Goal: Check status: Check status

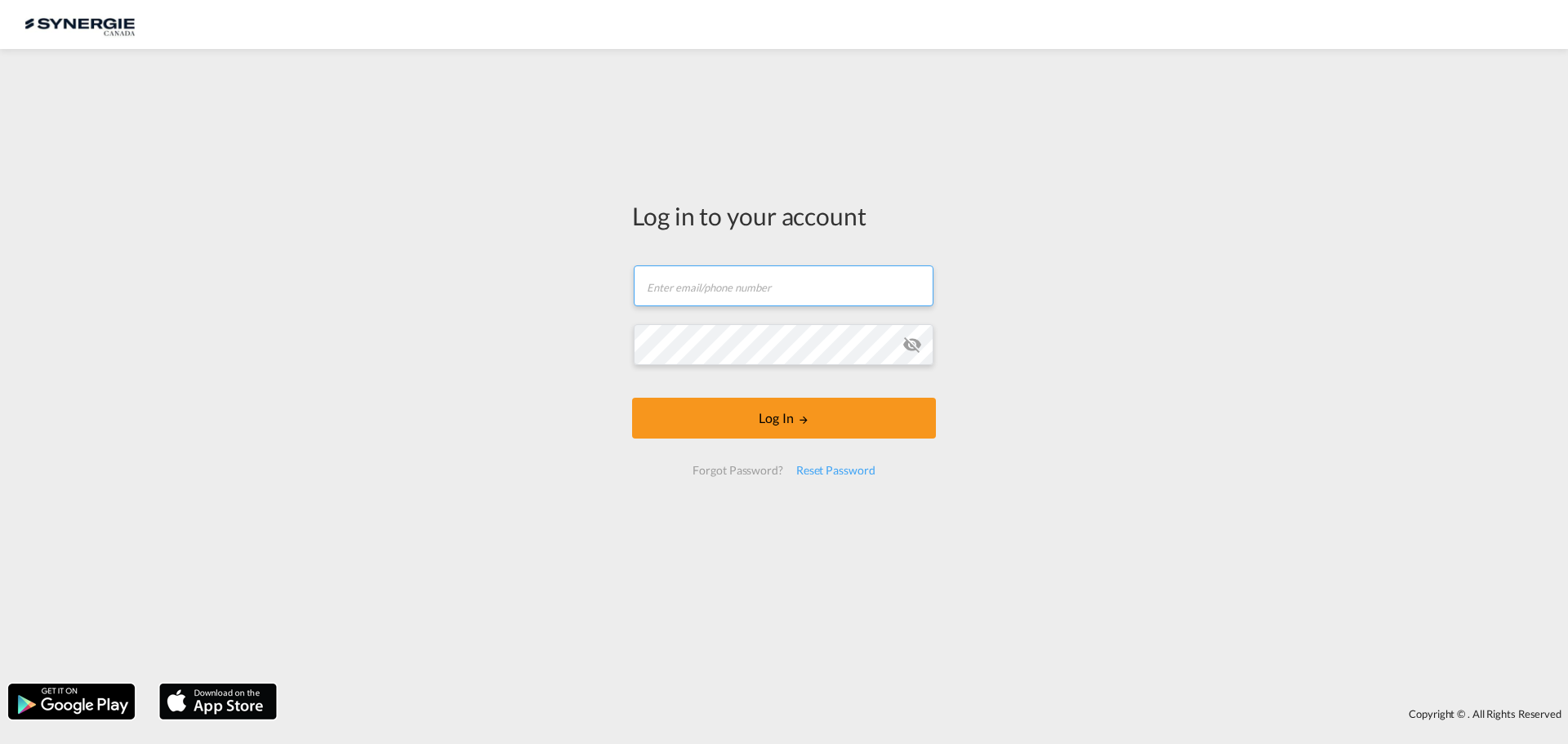
type input "[EMAIL_ADDRESS][DOMAIN_NAME]"
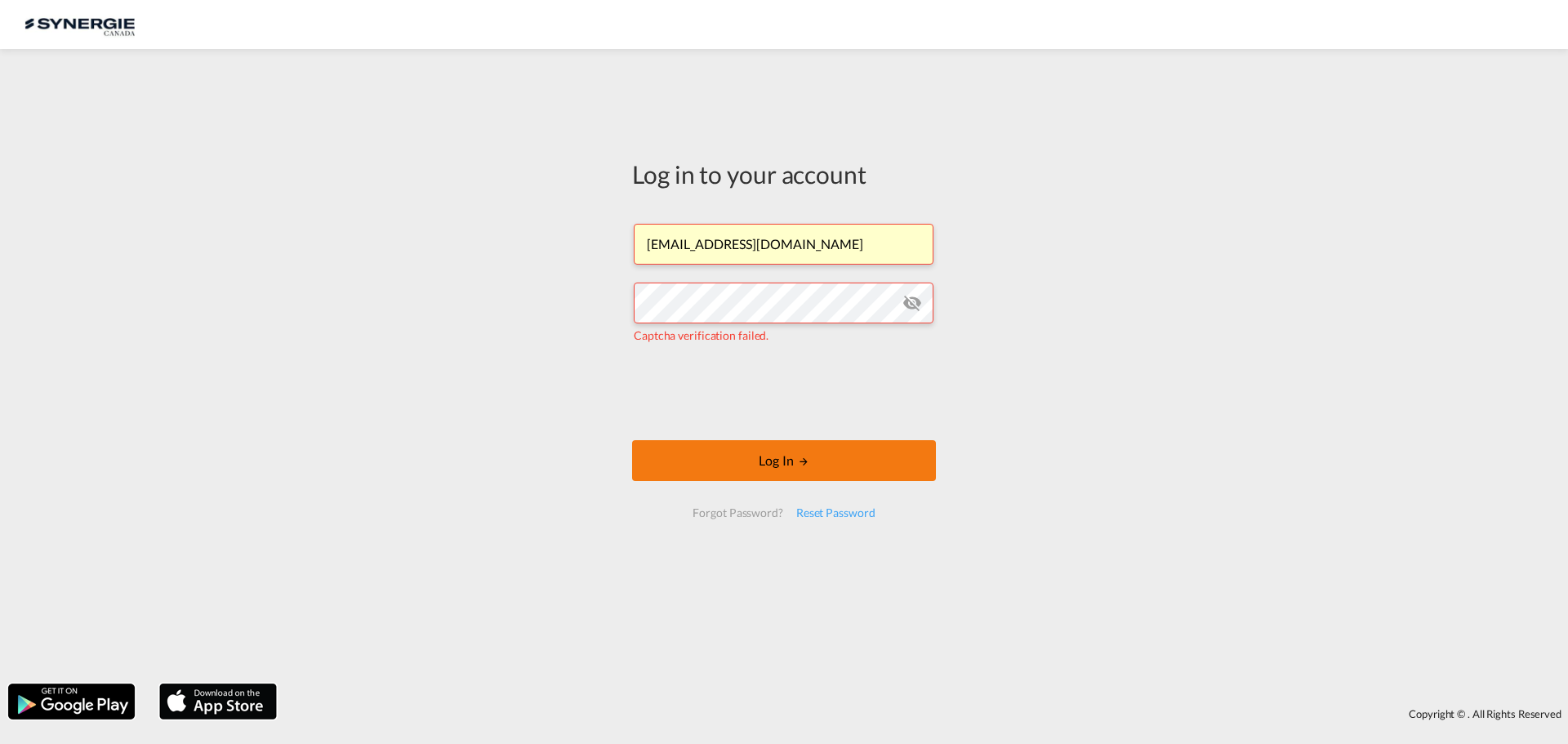
click at [777, 464] on button "Log In" at bounding box center [784, 461] width 304 height 41
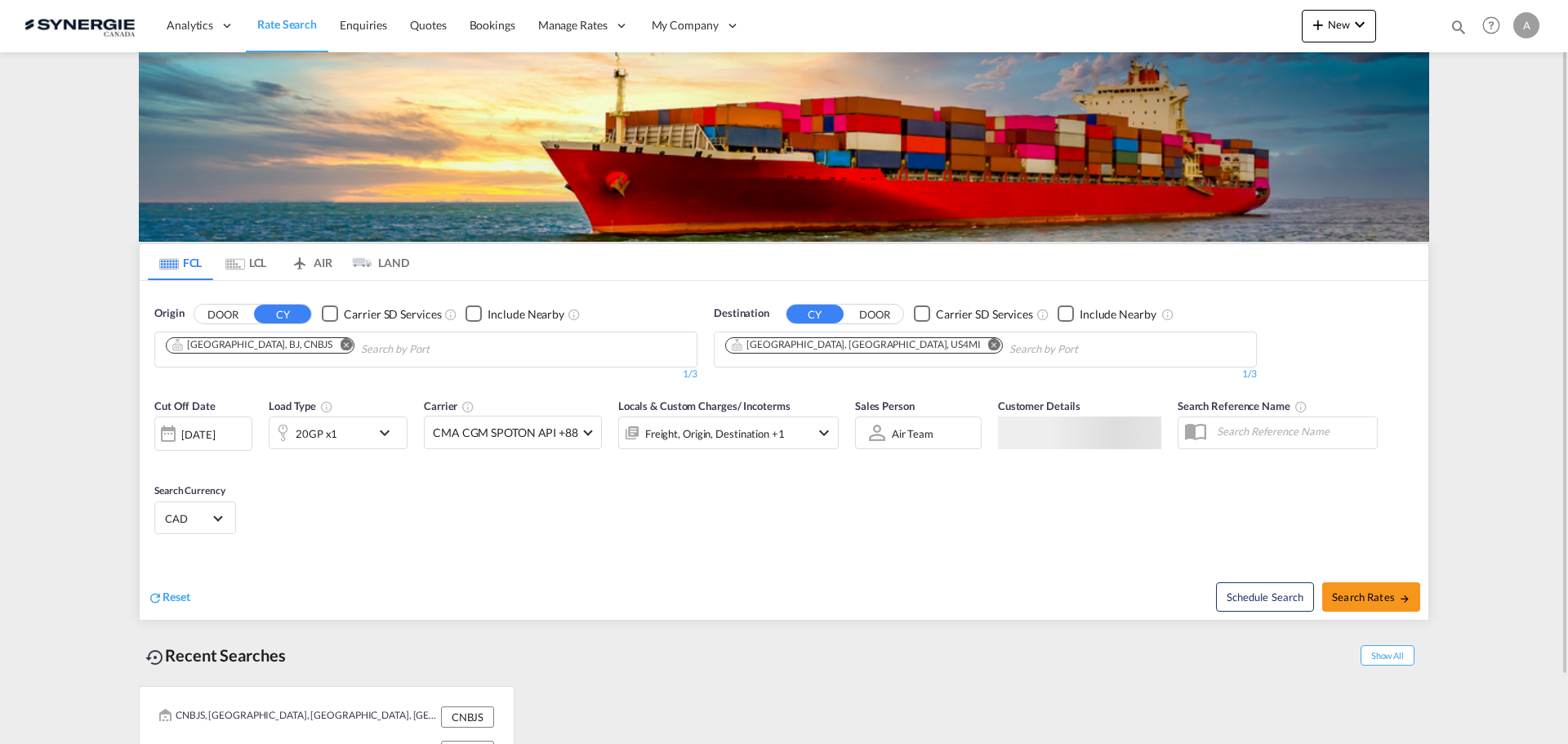
click at [1444, 23] on div "Bookings Quotes Enquiries Help Resources Product Release A My Profile Logout" at bounding box center [1492, 25] width 104 height 51
click at [1457, 21] on md-icon "icon-magnify" at bounding box center [1458, 26] width 18 height 18
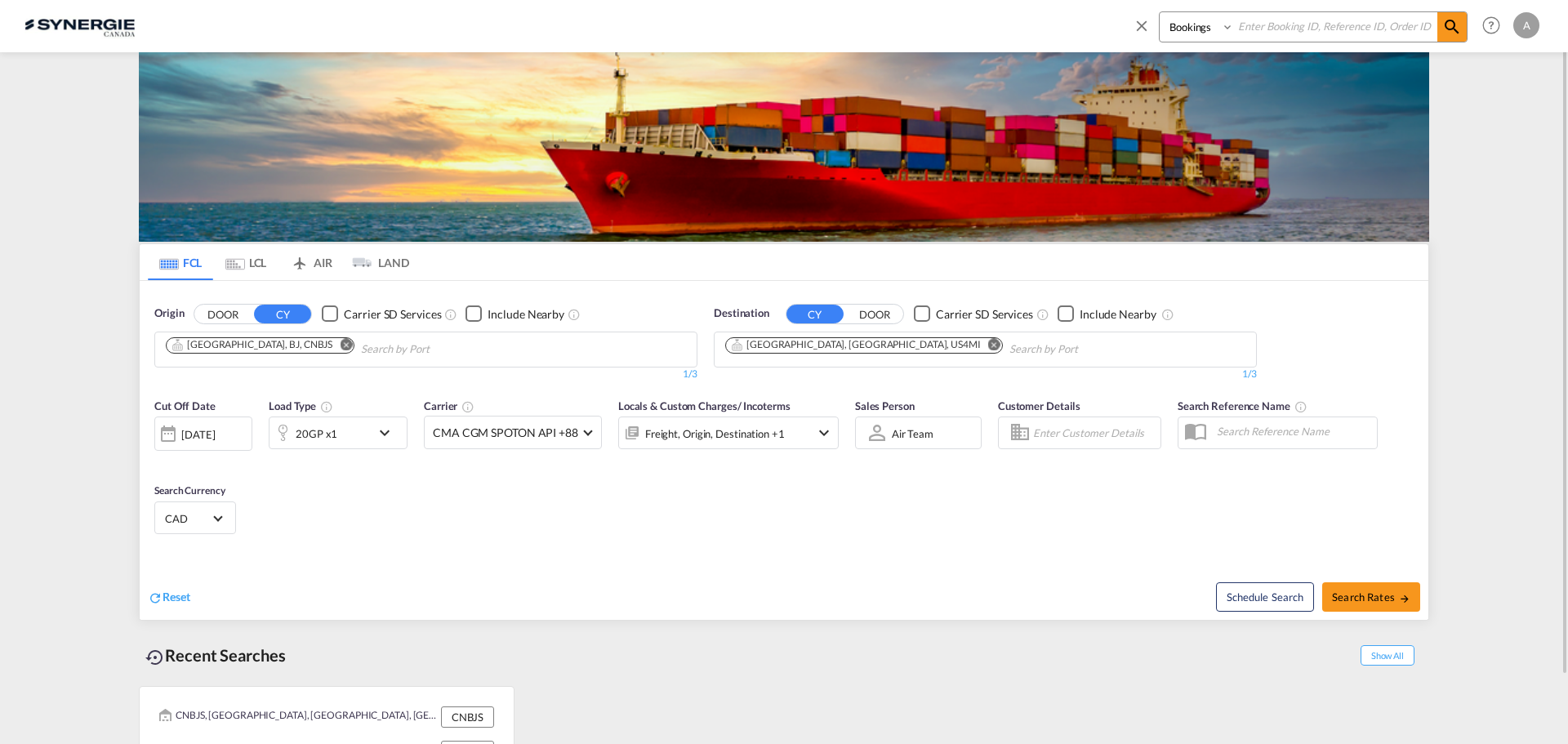
click at [1226, 27] on select "Bookings Quotes Enquiries" at bounding box center [1199, 27] width 78 height 30
select select "Quotes"
click at [1160, 12] on select "Bookings Quotes Enquiries" at bounding box center [1199, 27] width 78 height 30
click at [1248, 28] on input at bounding box center [1336, 26] width 203 height 29
paste input "SYC000012375"
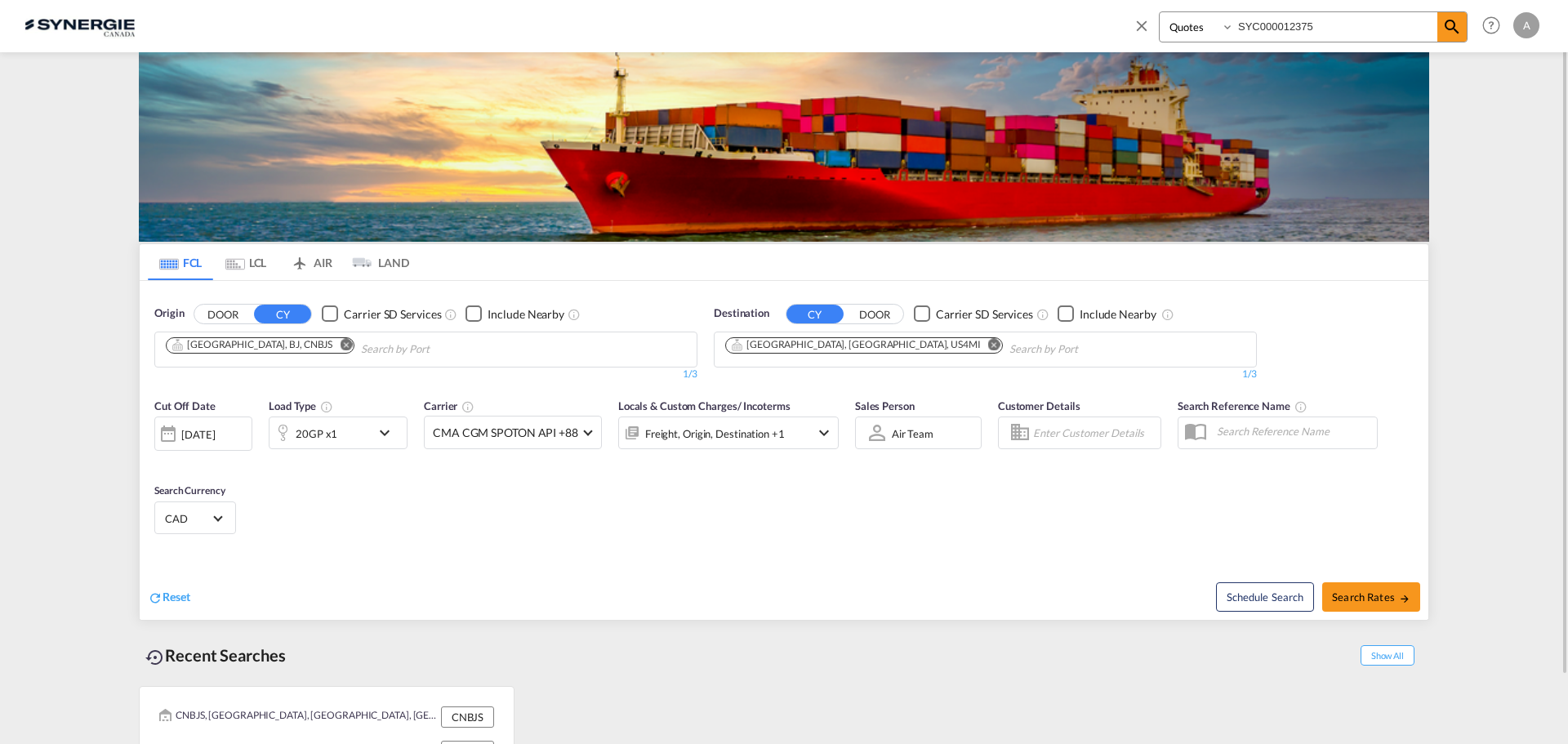
type input "SYC000012375"
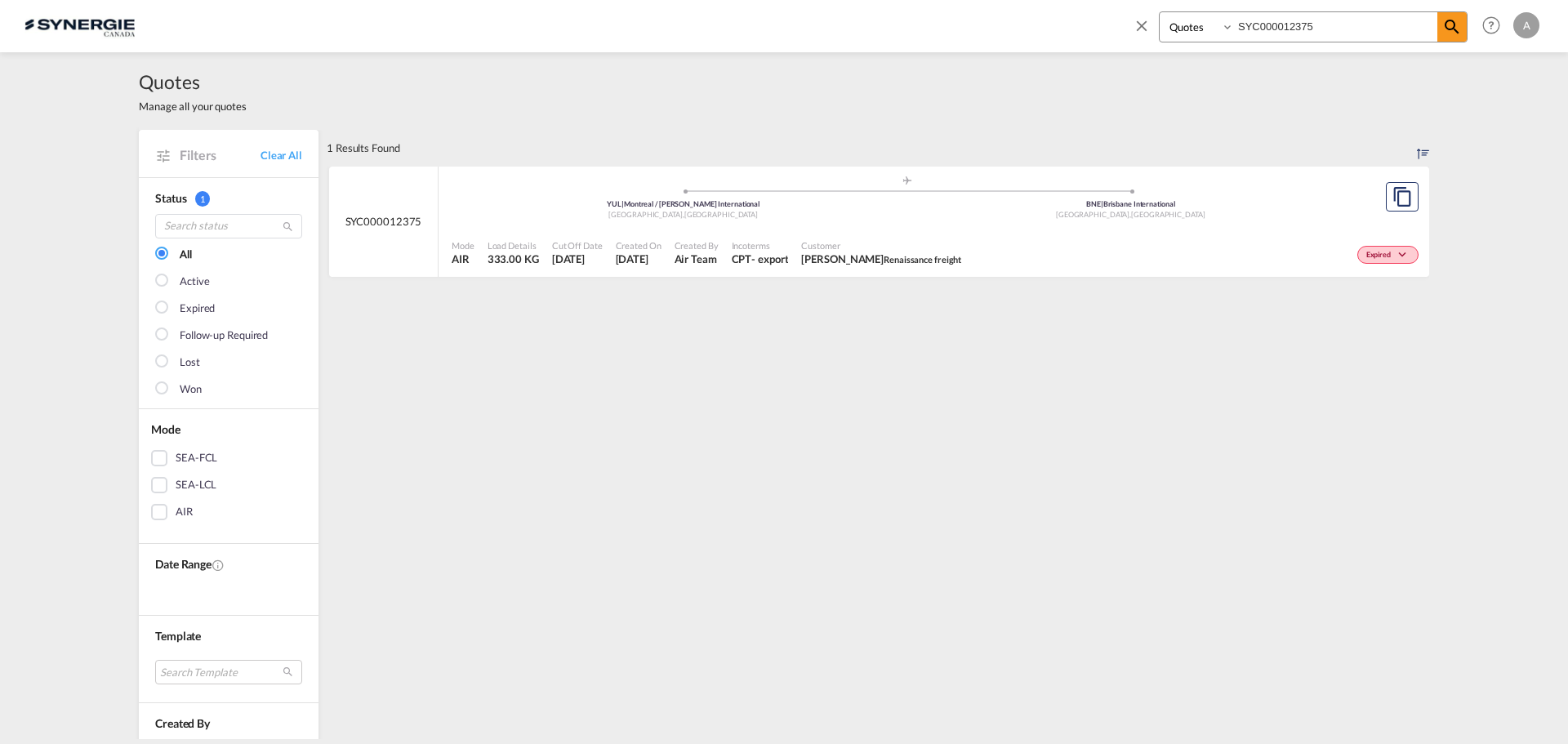
click at [877, 234] on div "Customer Linda Seguin Renaissance freight" at bounding box center [881, 254] width 173 height 41
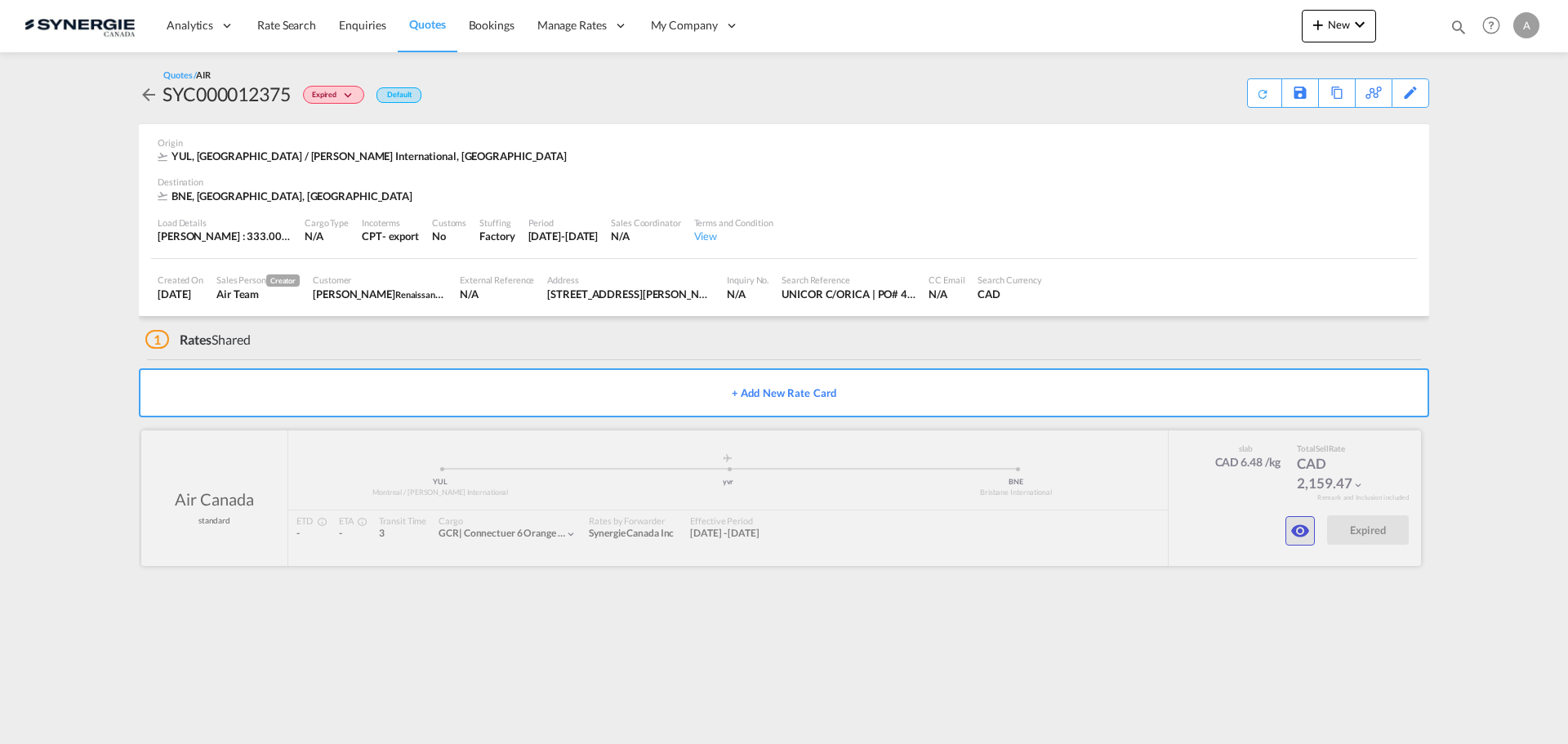
click at [1297, 531] on md-icon "icon-eye" at bounding box center [1300, 530] width 20 height 20
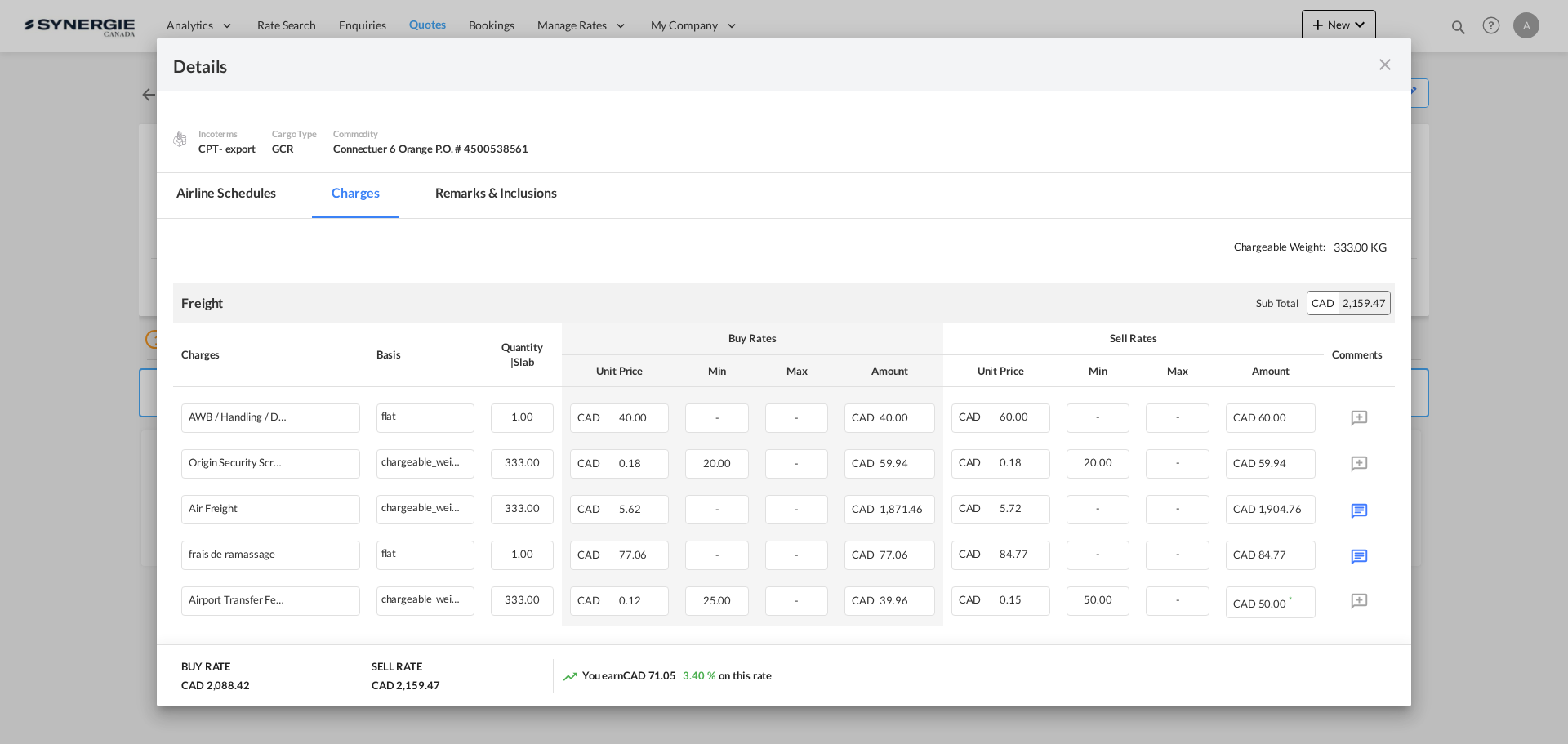
scroll to position [180, 0]
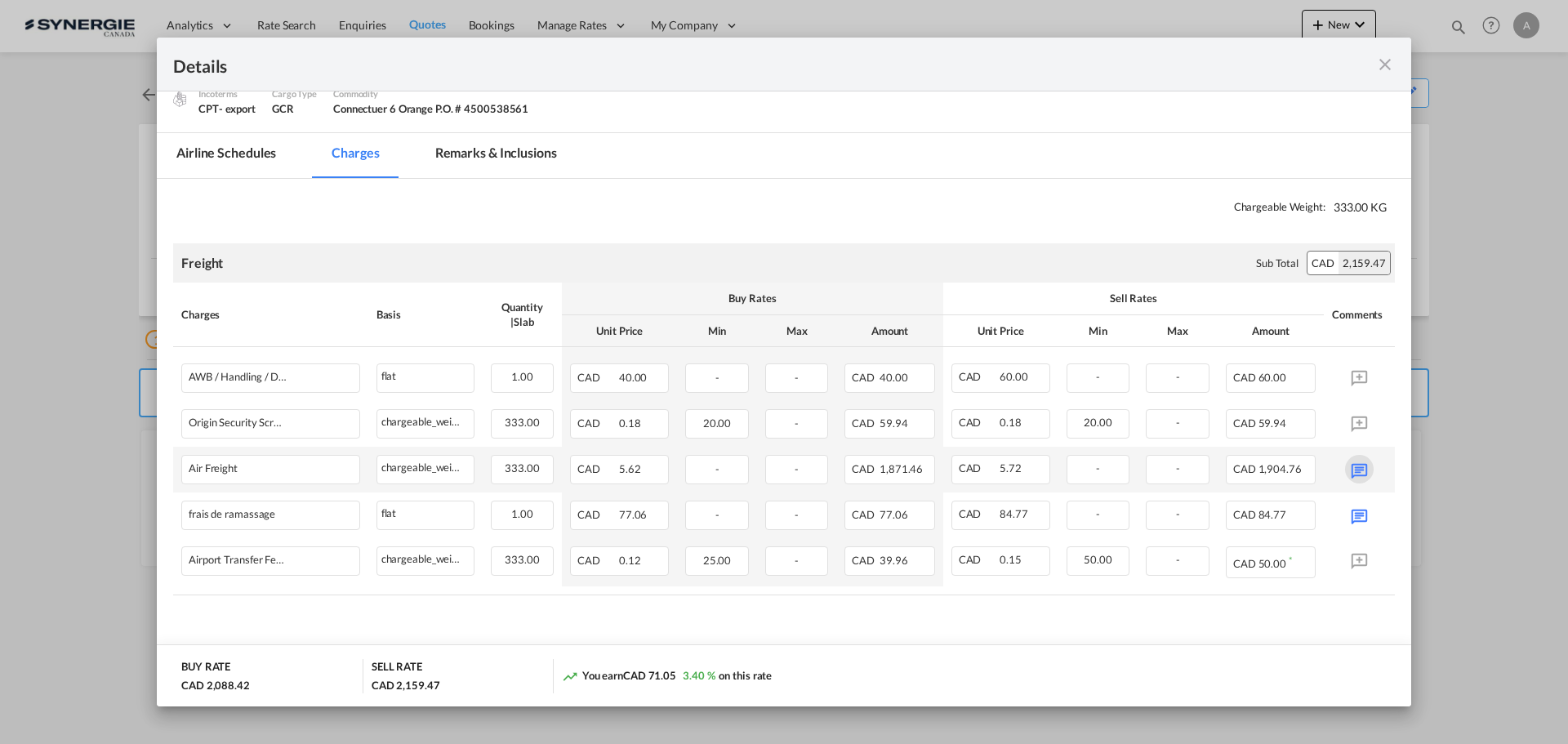
click at [1348, 470] on md-icon "Port of Loading ..." at bounding box center [1359, 469] width 29 height 29
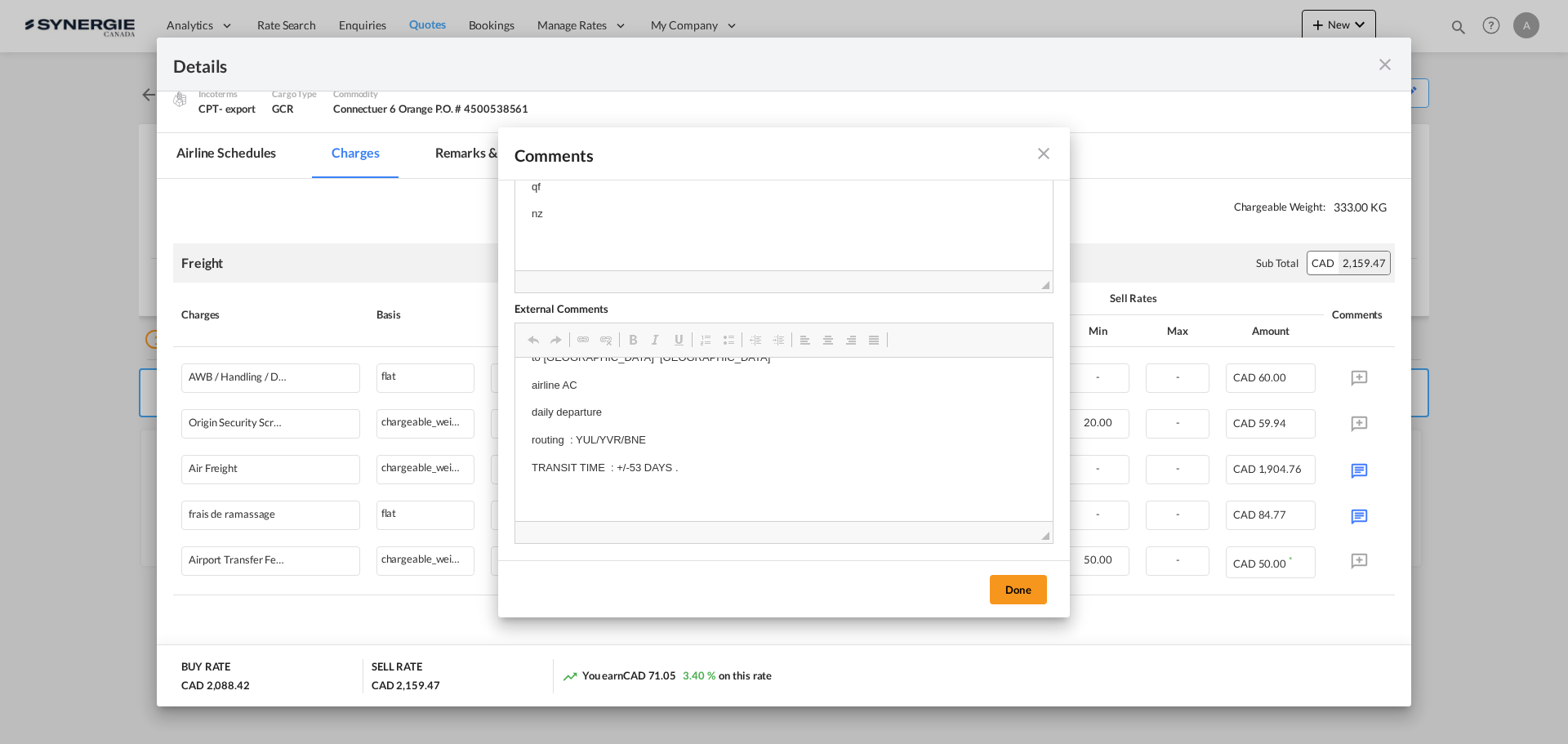
scroll to position [0, 0]
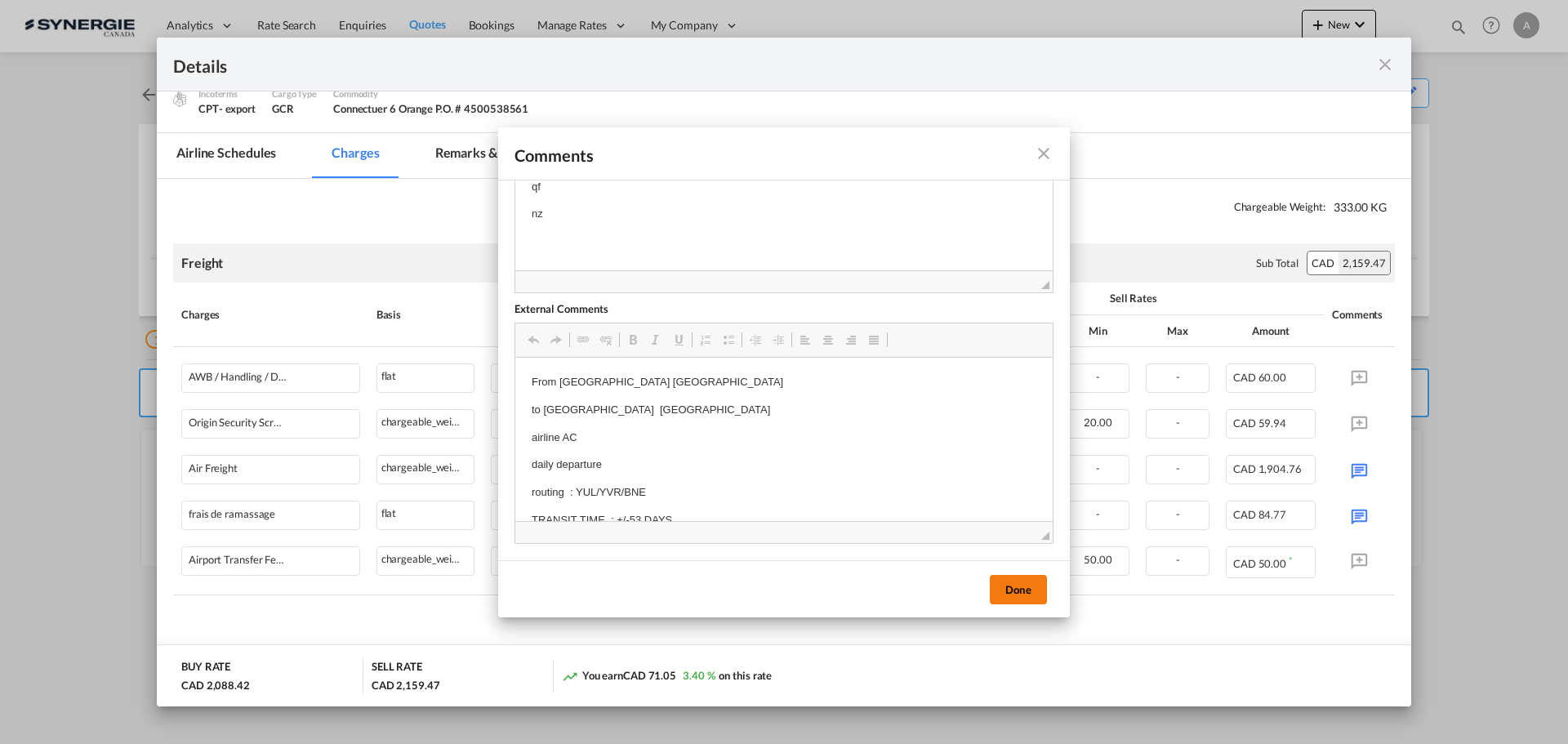
click at [1022, 588] on button "Done" at bounding box center [1019, 590] width 58 height 30
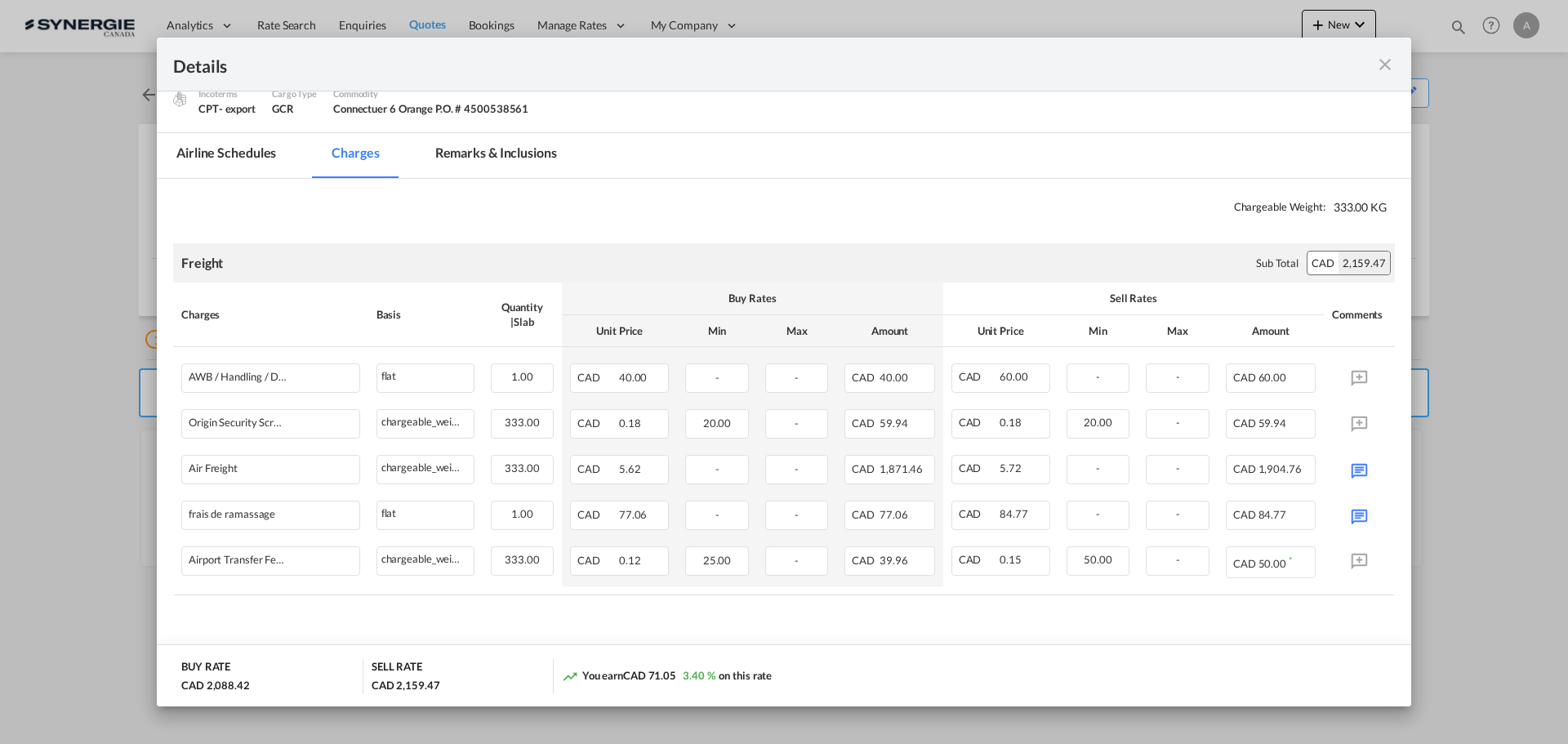
click at [475, 153] on md-tab-item "Remarks & Inclusions" at bounding box center [496, 155] width 161 height 45
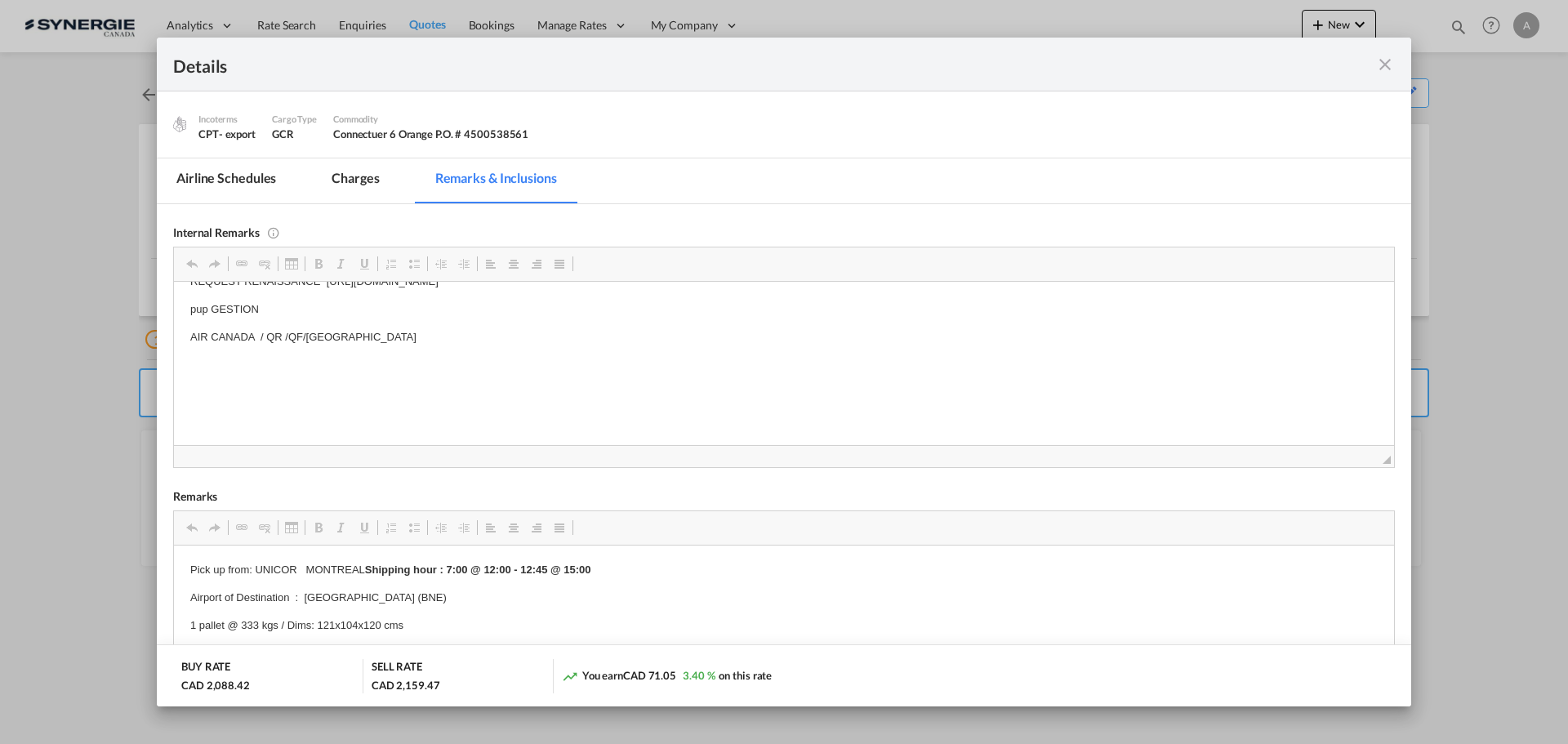
scroll to position [24, 0]
drag, startPoint x: 1372, startPoint y: 343, endPoint x: 876, endPoint y: 376, distance: 497.1
click at [1384, 63] on md-icon "icon-close fg-AAA8AD m-0 cursor" at bounding box center [1385, 64] width 20 height 20
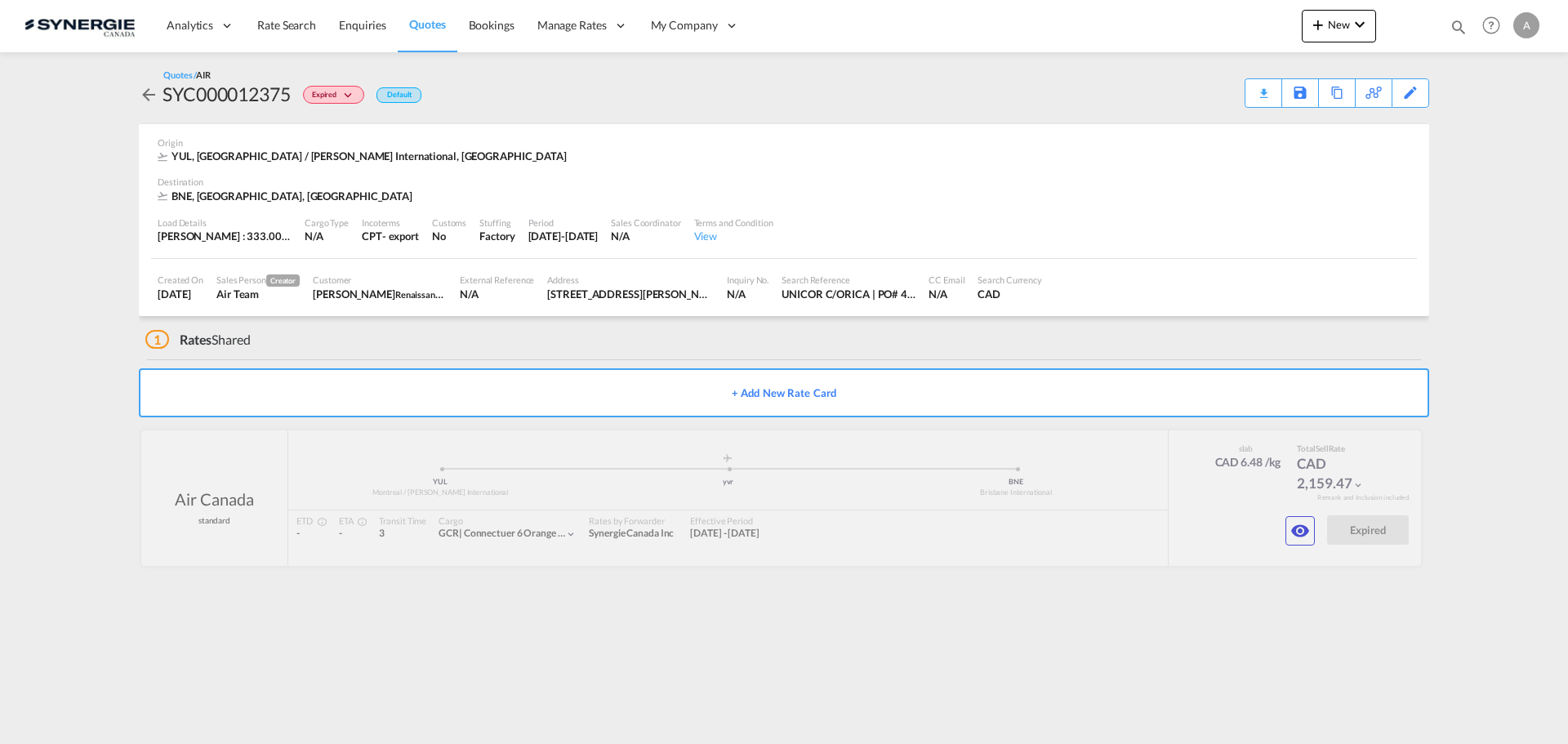
scroll to position [0, 0]
